Goal: Transaction & Acquisition: Purchase product/service

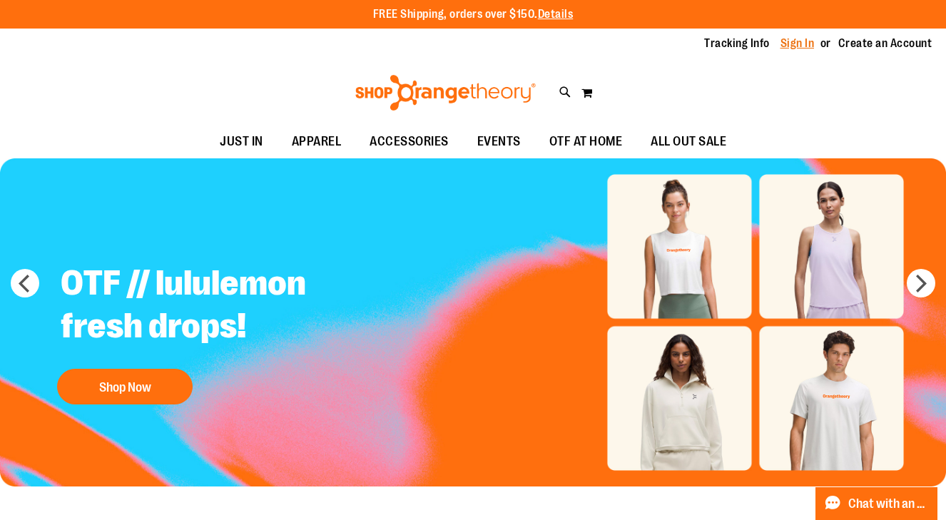
click at [791, 41] on link "Sign In" at bounding box center [798, 44] width 34 height 16
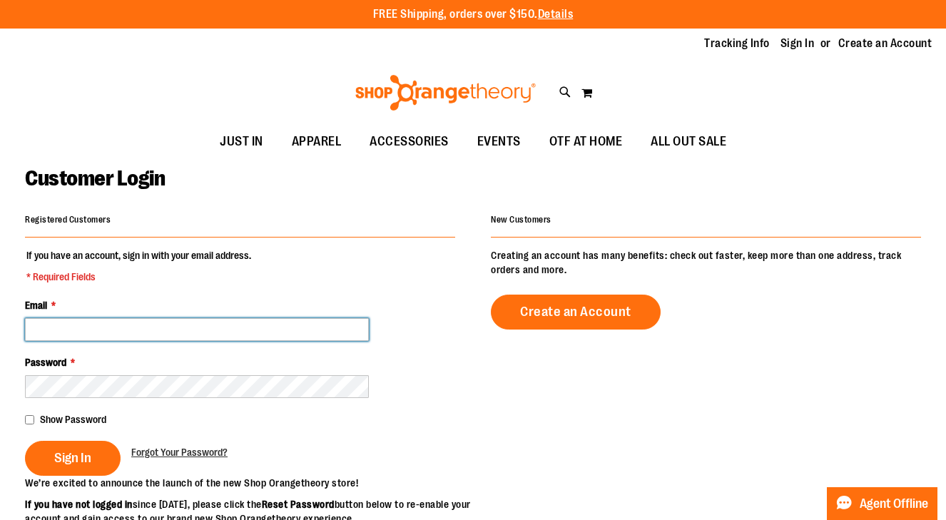
click at [283, 328] on input "Email *" at bounding box center [197, 329] width 344 height 23
paste input "**********"
type input "**********"
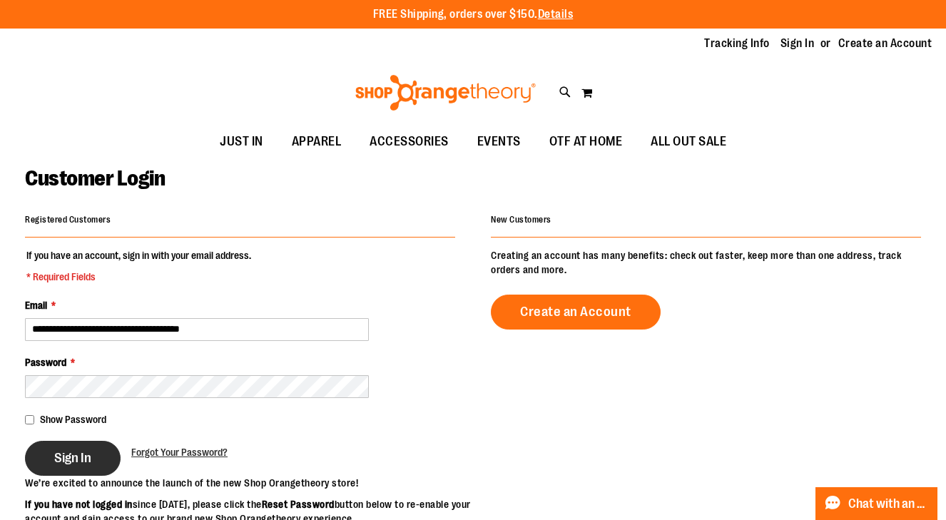
click at [92, 466] on button "Sign In" at bounding box center [73, 458] width 96 height 35
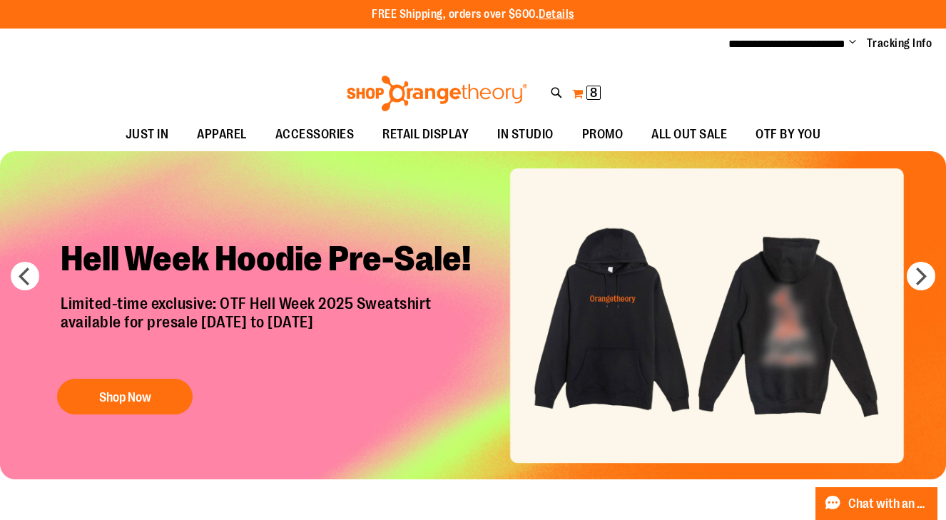
click at [577, 98] on button "My Cart 8 8 items" at bounding box center [587, 93] width 30 height 23
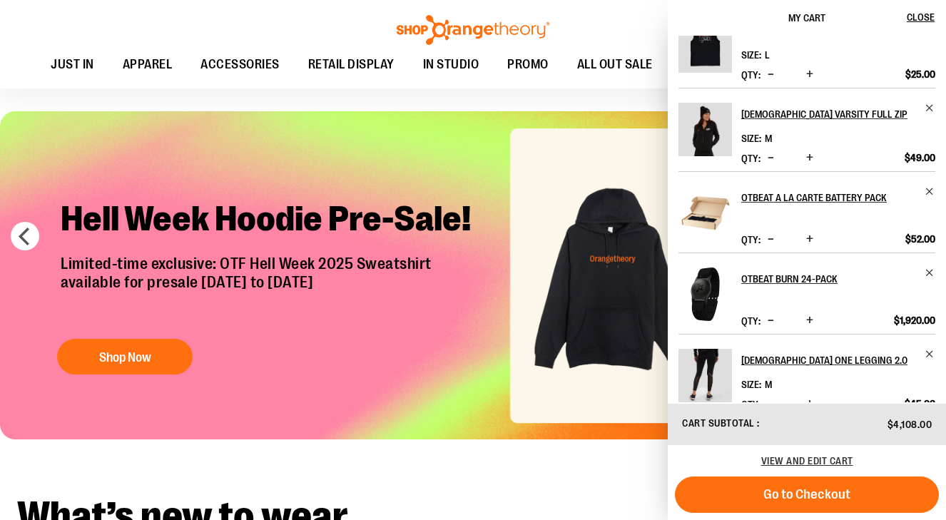
scroll to position [76, 0]
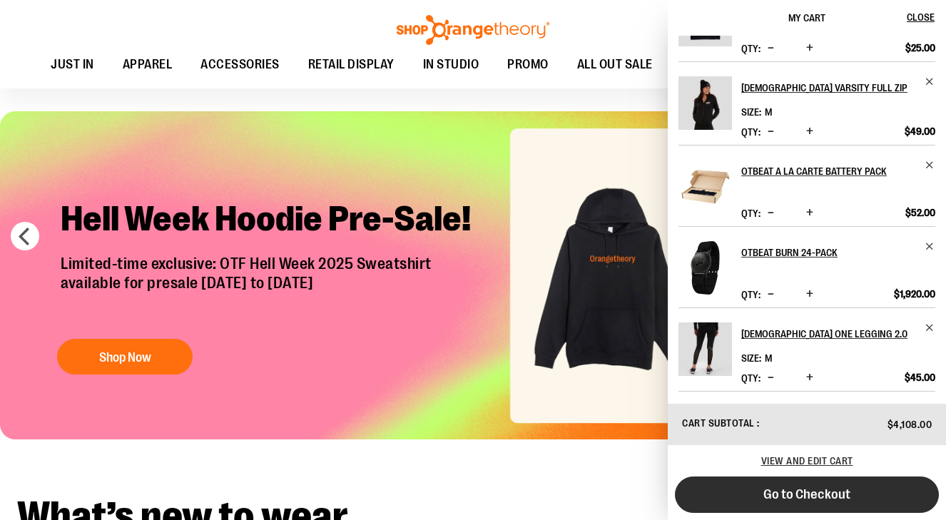
click at [789, 504] on button "Go to Checkout" at bounding box center [807, 495] width 264 height 36
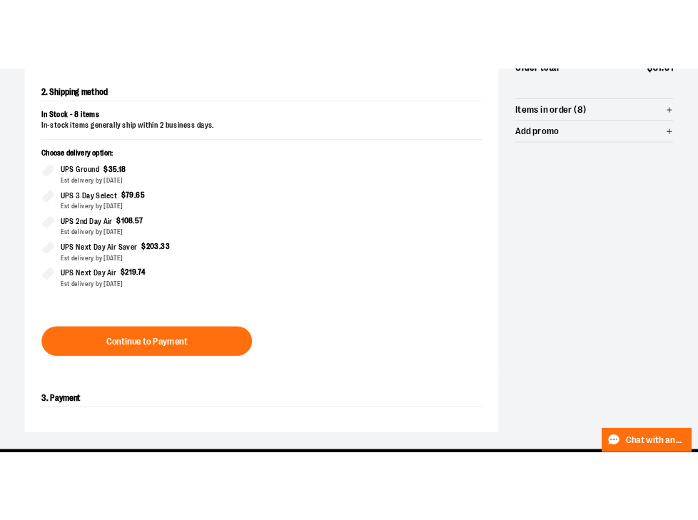
scroll to position [328, 0]
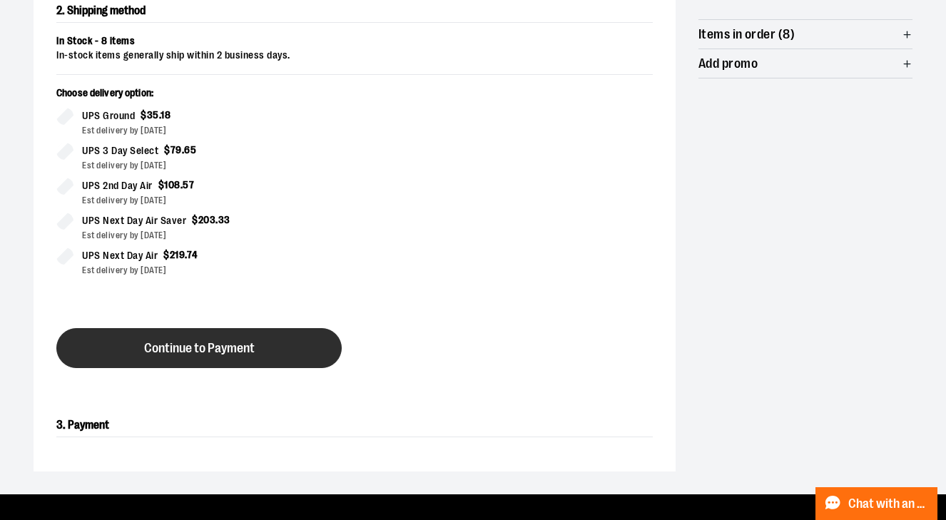
click at [260, 345] on button "Continue to Payment" at bounding box center [198, 348] width 285 height 40
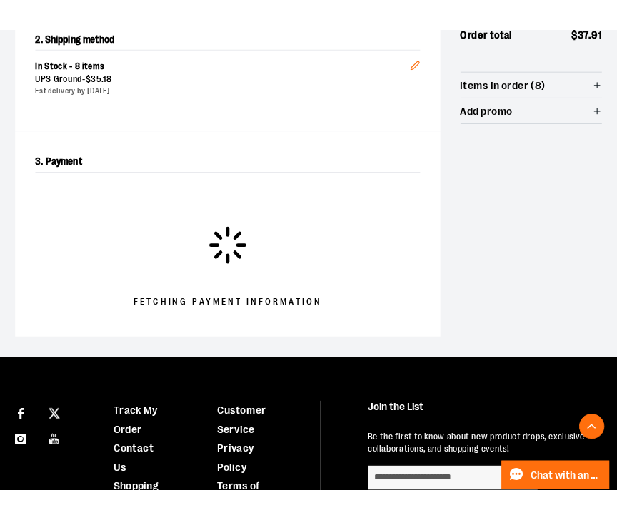
scroll to position [566, 0]
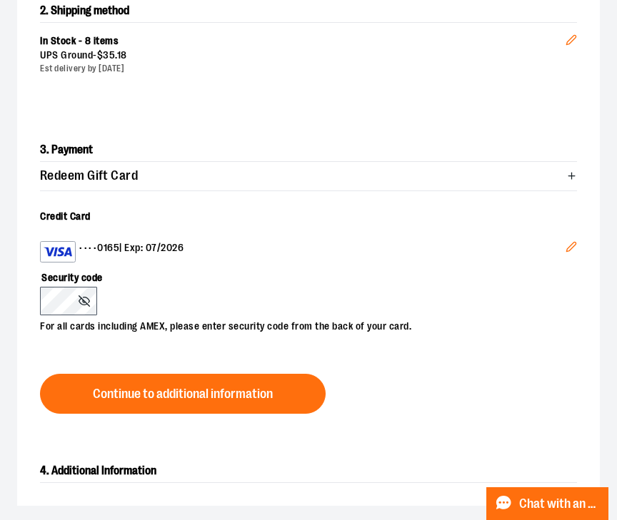
click at [575, 242] on icon "Edit" at bounding box center [570, 246] width 9 height 9
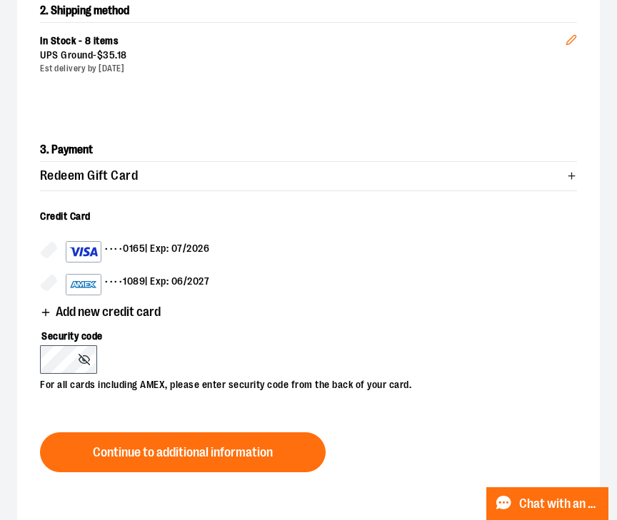
click at [128, 283] on div "•••• 1089 | Exp: 06/2027" at bounding box center [137, 284] width 143 height 21
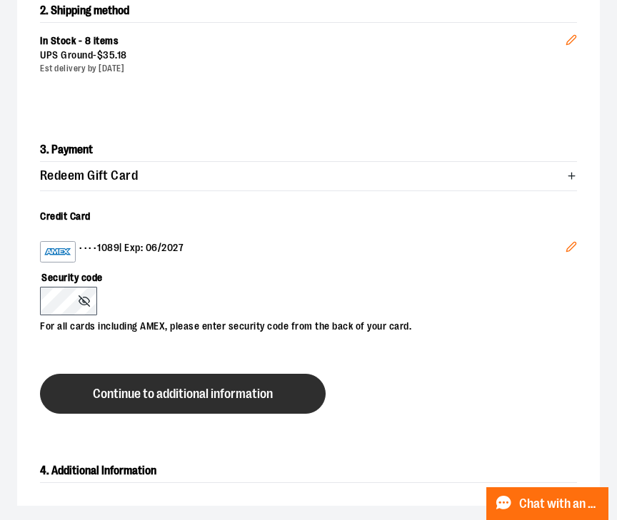
click at [126, 400] on button "Continue to additional information" at bounding box center [182, 394] width 285 height 40
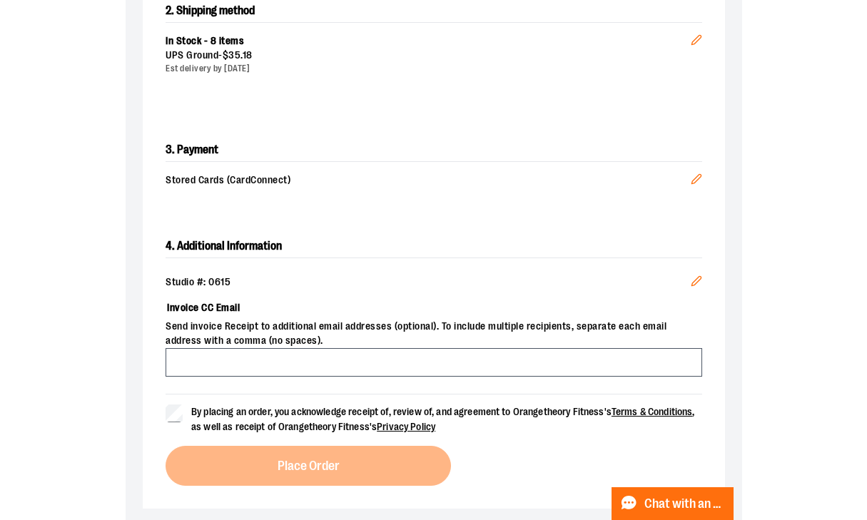
scroll to position [328, 0]
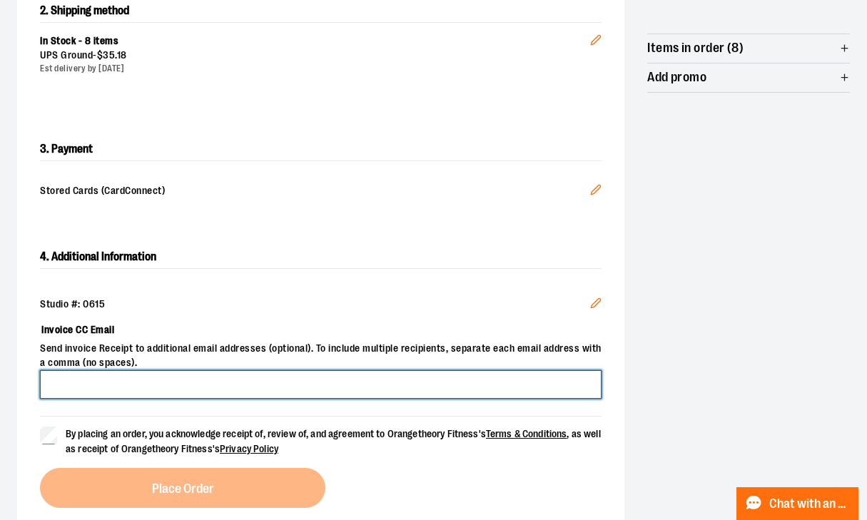
click at [248, 373] on input "Invoice CC Email" at bounding box center [321, 384] width 562 height 29
paste input "**********"
type input "**********"
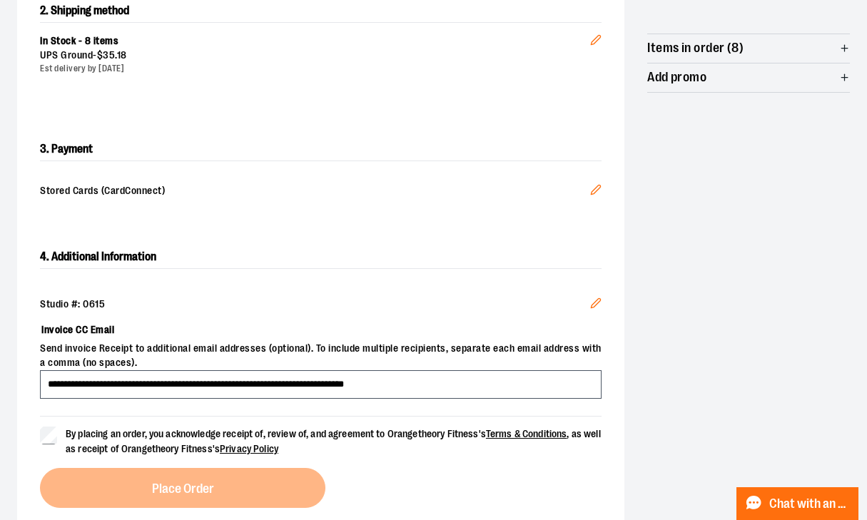
click at [218, 443] on span "By placing an order, you acknowledge receipt of, review of, and agreement to Or…" at bounding box center [333, 441] width 535 height 26
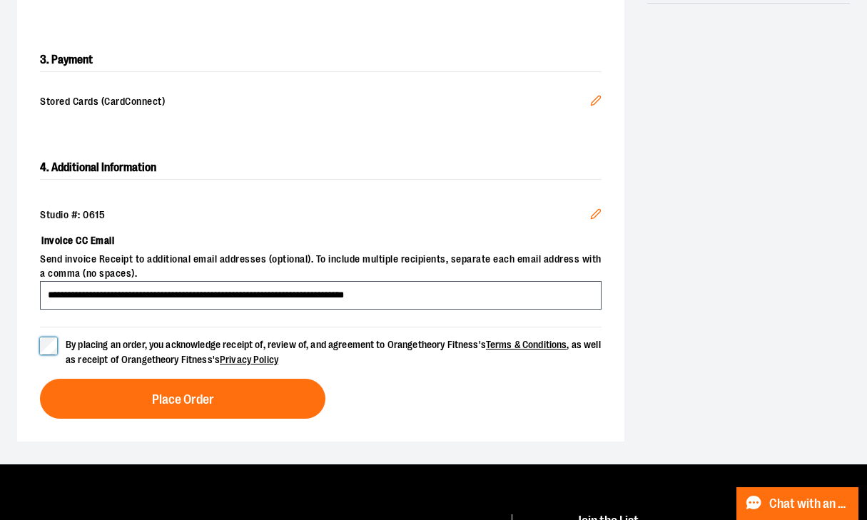
scroll to position [419, 0]
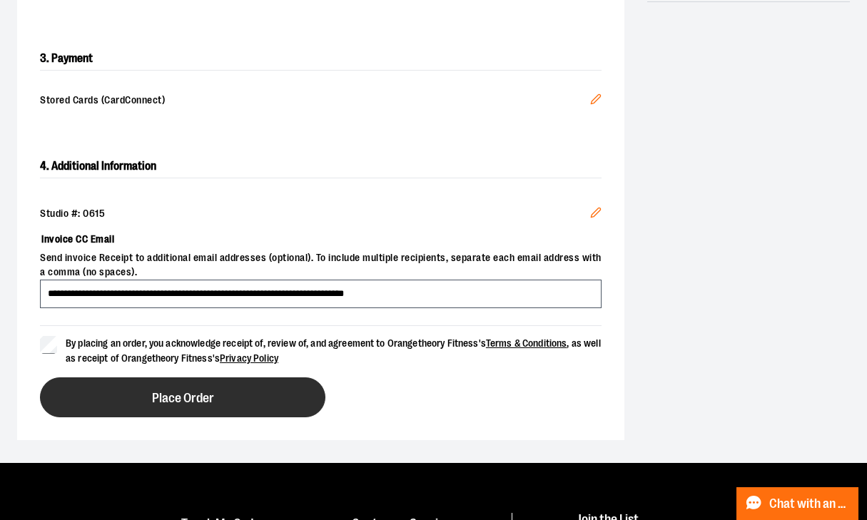
click at [219, 395] on button "Place Order" at bounding box center [182, 398] width 285 height 40
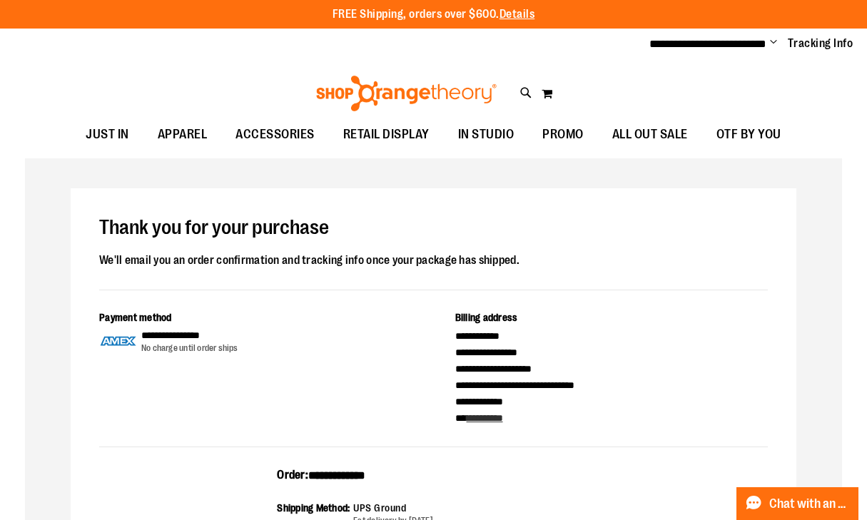
click at [770, 43] on span "Change" at bounding box center [773, 43] width 7 height 14
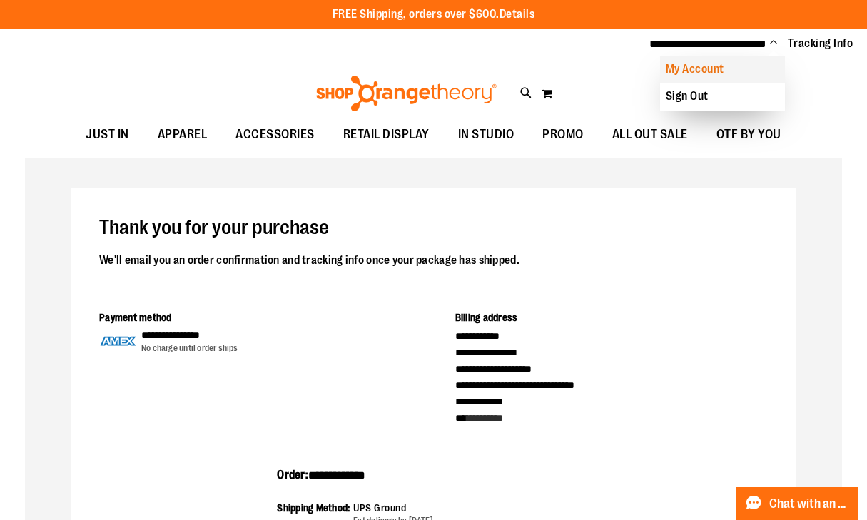
click at [702, 68] on link "My Account" at bounding box center [722, 69] width 125 height 27
